Goal: Find specific page/section: Find specific page/section

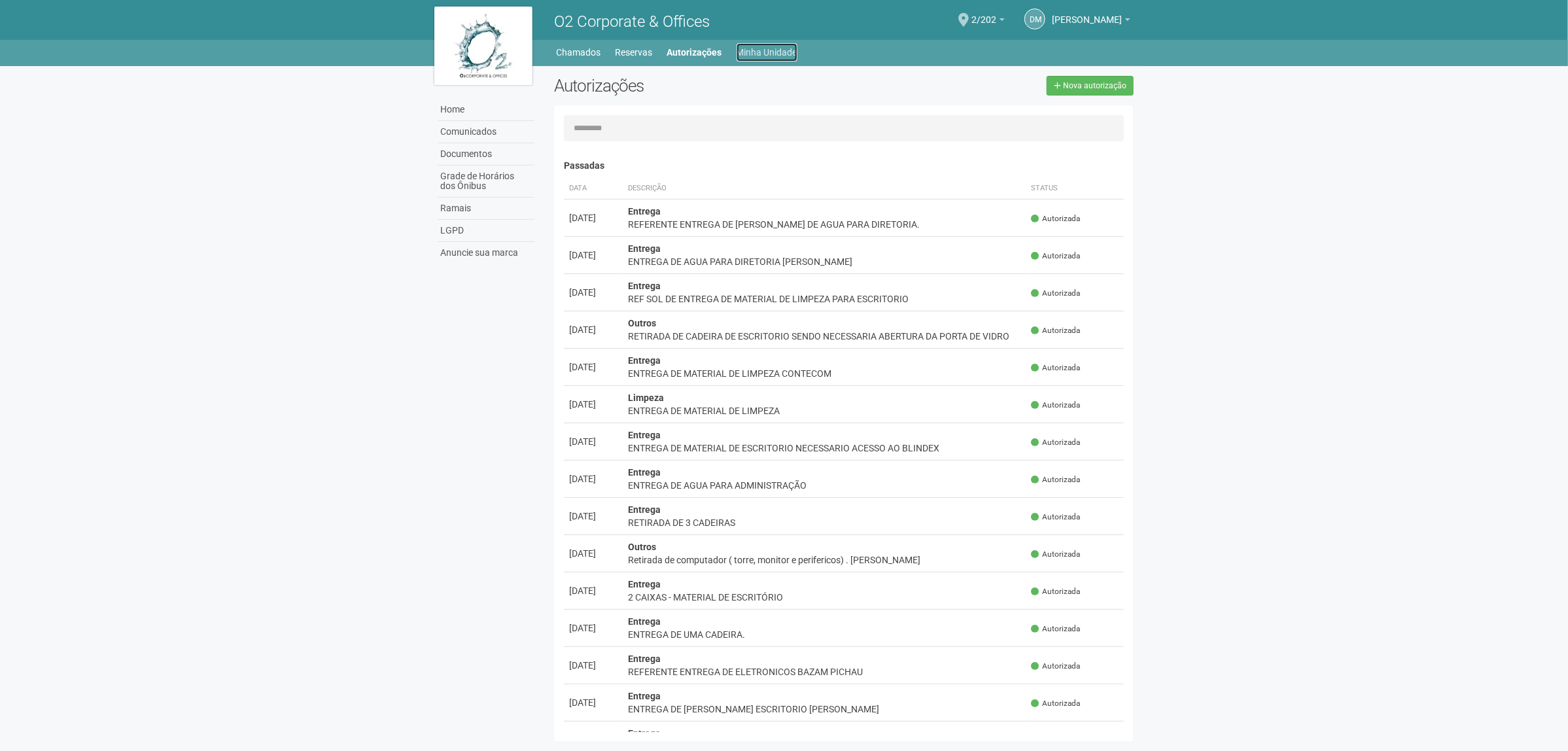
click at [753, 53] on link "Minha Unidade" at bounding box center [767, 52] width 61 height 19
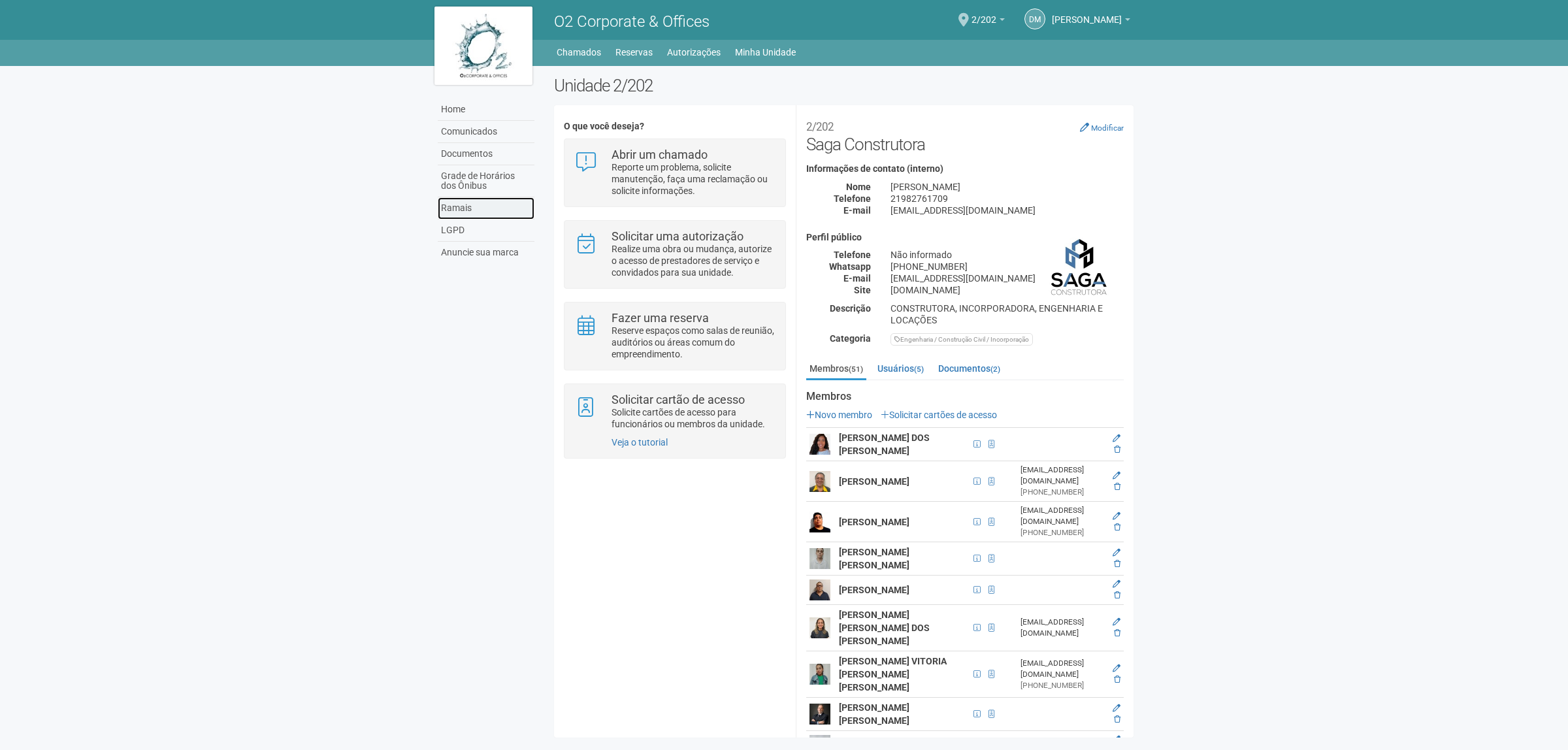
click at [483, 206] on link "Ramais" at bounding box center [486, 209] width 96 height 22
